Goal: Transaction & Acquisition: Obtain resource

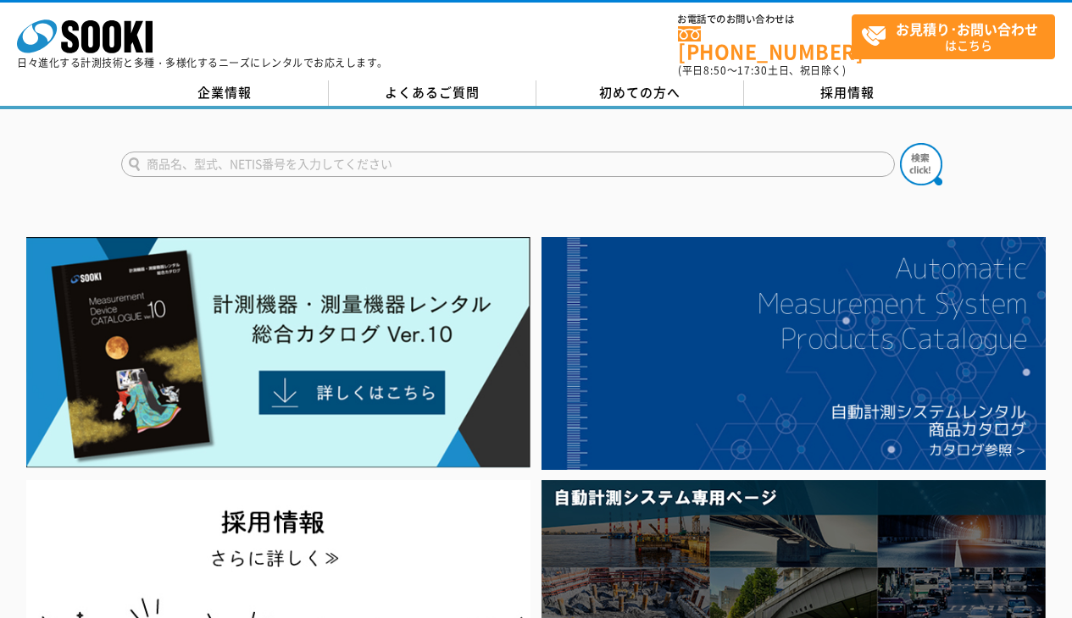
click at [276, 156] on input "text" at bounding box center [507, 164] width 773 height 25
type input "Ｂb"
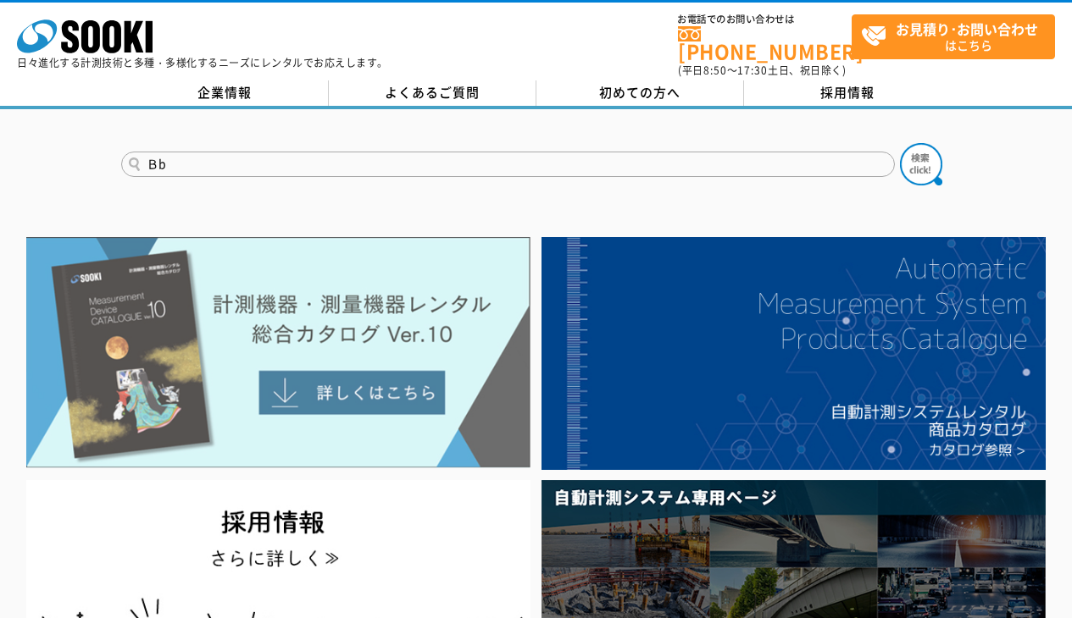
click at [273, 328] on img at bounding box center [278, 352] width 504 height 231
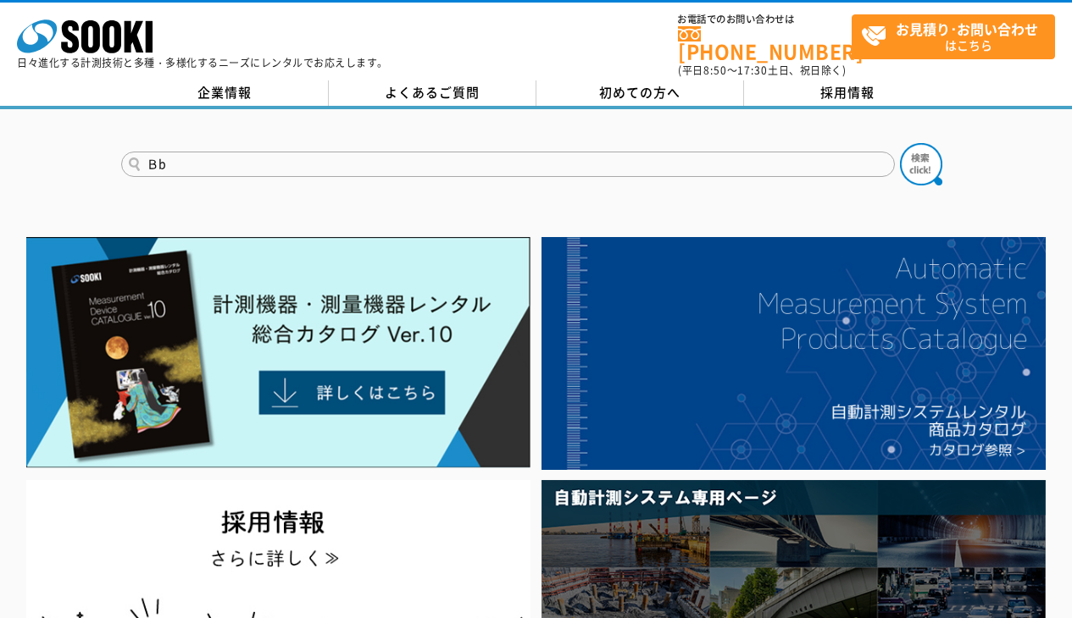
click at [360, 156] on input "Ｂb" at bounding box center [507, 164] width 773 height 25
click at [921, 155] on img at bounding box center [921, 164] width 42 height 42
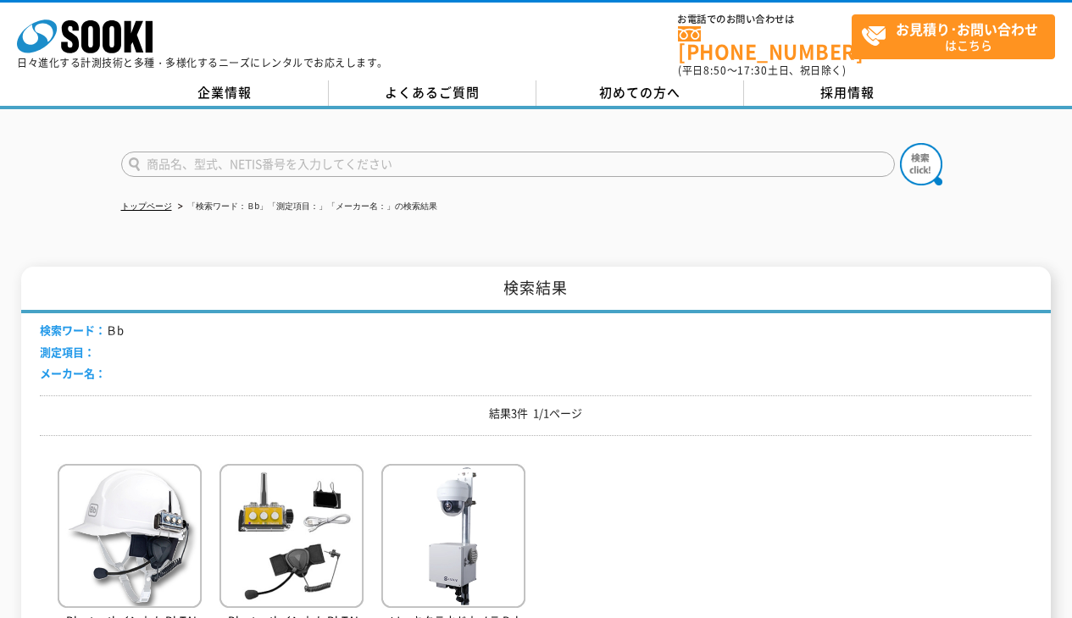
scroll to position [339, 0]
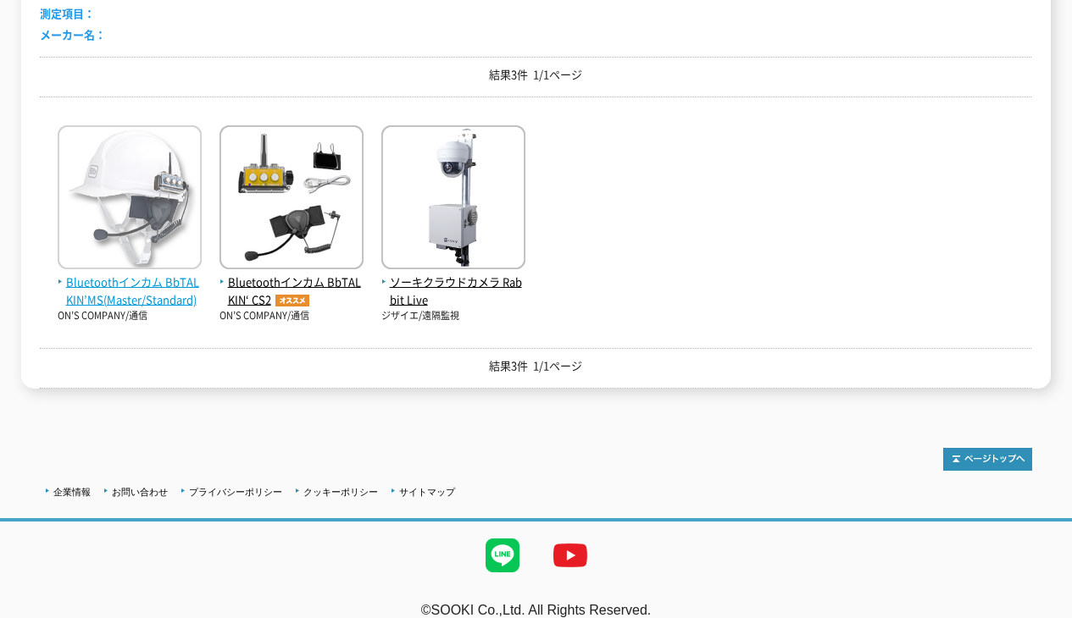
click at [149, 280] on span "Bluetoothインカム BbTALKIN’MS(Master/Standard)" at bounding box center [130, 292] width 144 height 36
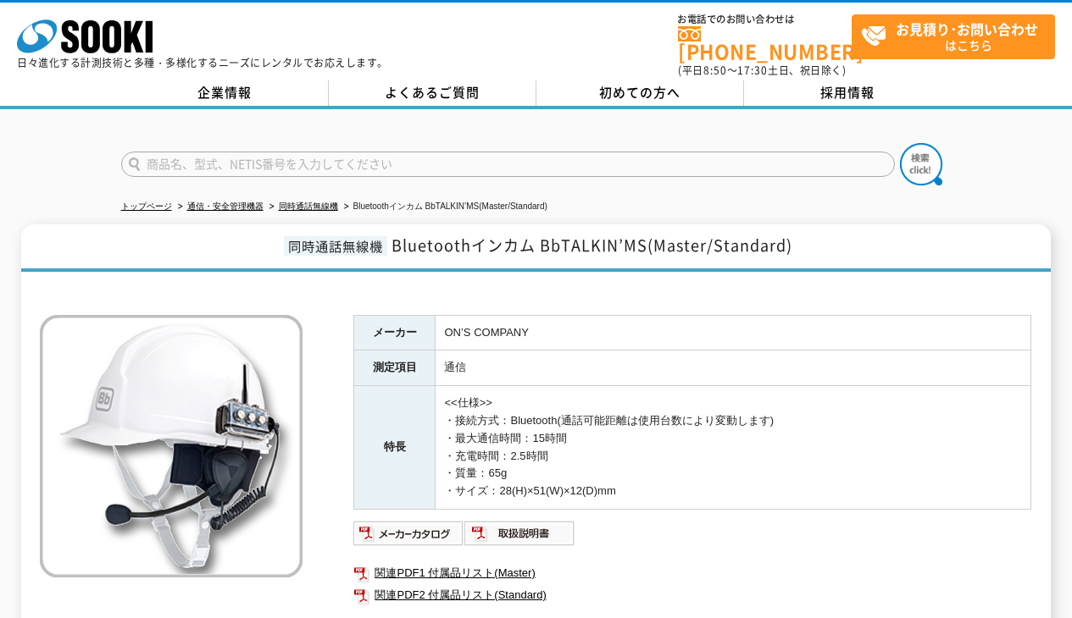
scroll to position [254, 0]
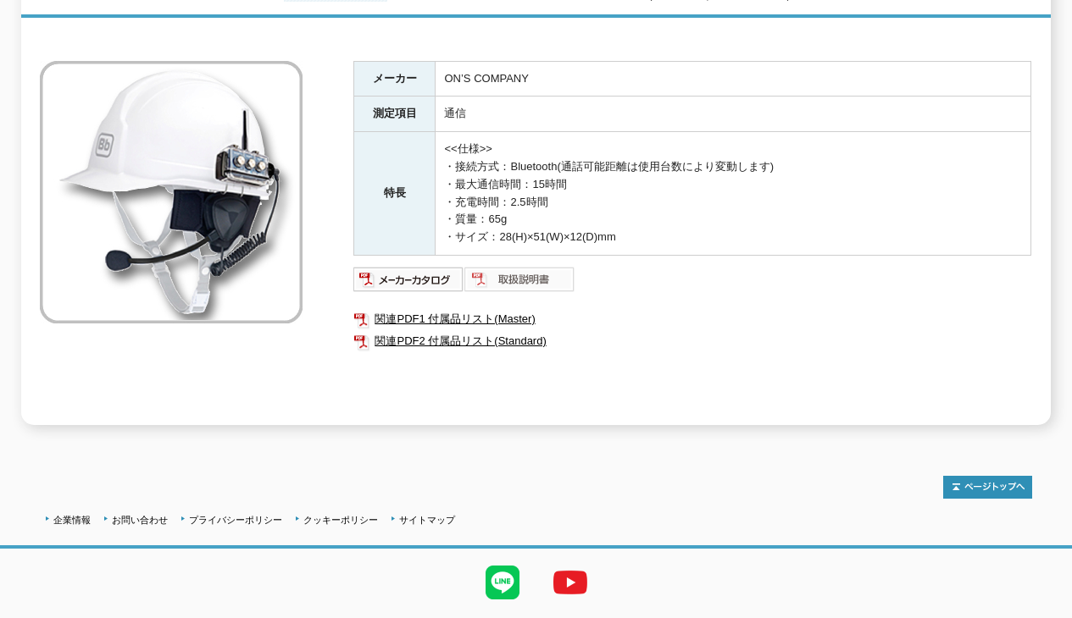
click at [516, 266] on img at bounding box center [519, 279] width 111 height 27
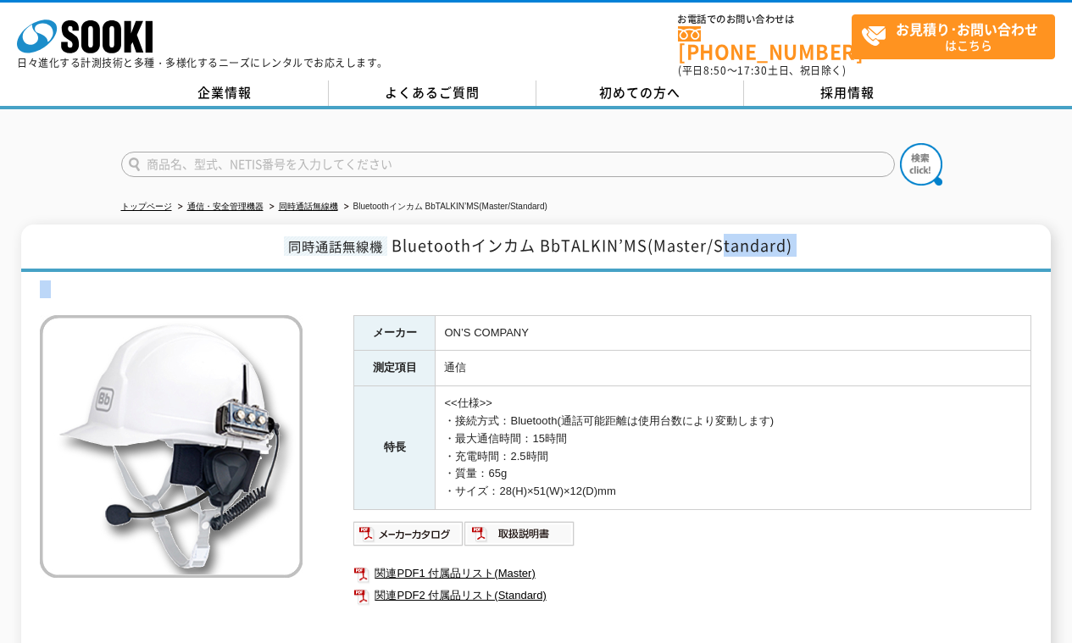
click at [717, 252] on div "同時通話無線機 Bluetoothインカム BbTALKIN’MS(Master/Standard) メーカー ON’S COMPANY 測定項目 通信 特長…" at bounding box center [535, 451] width 1028 height 455
